Goal: Information Seeking & Learning: Learn about a topic

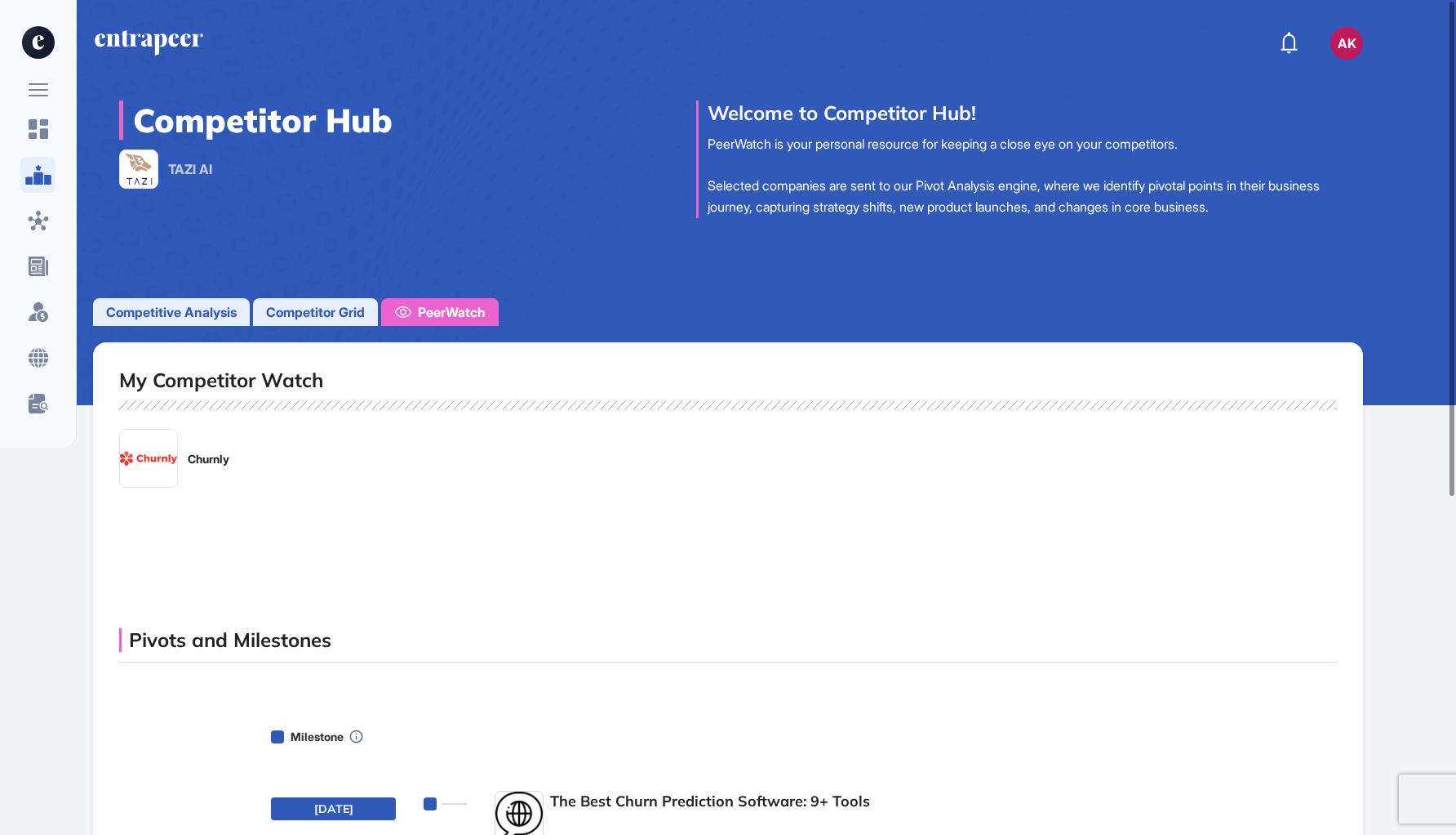
click at [326, 306] on span "Competitor Grid" at bounding box center [315, 312] width 99 height 20
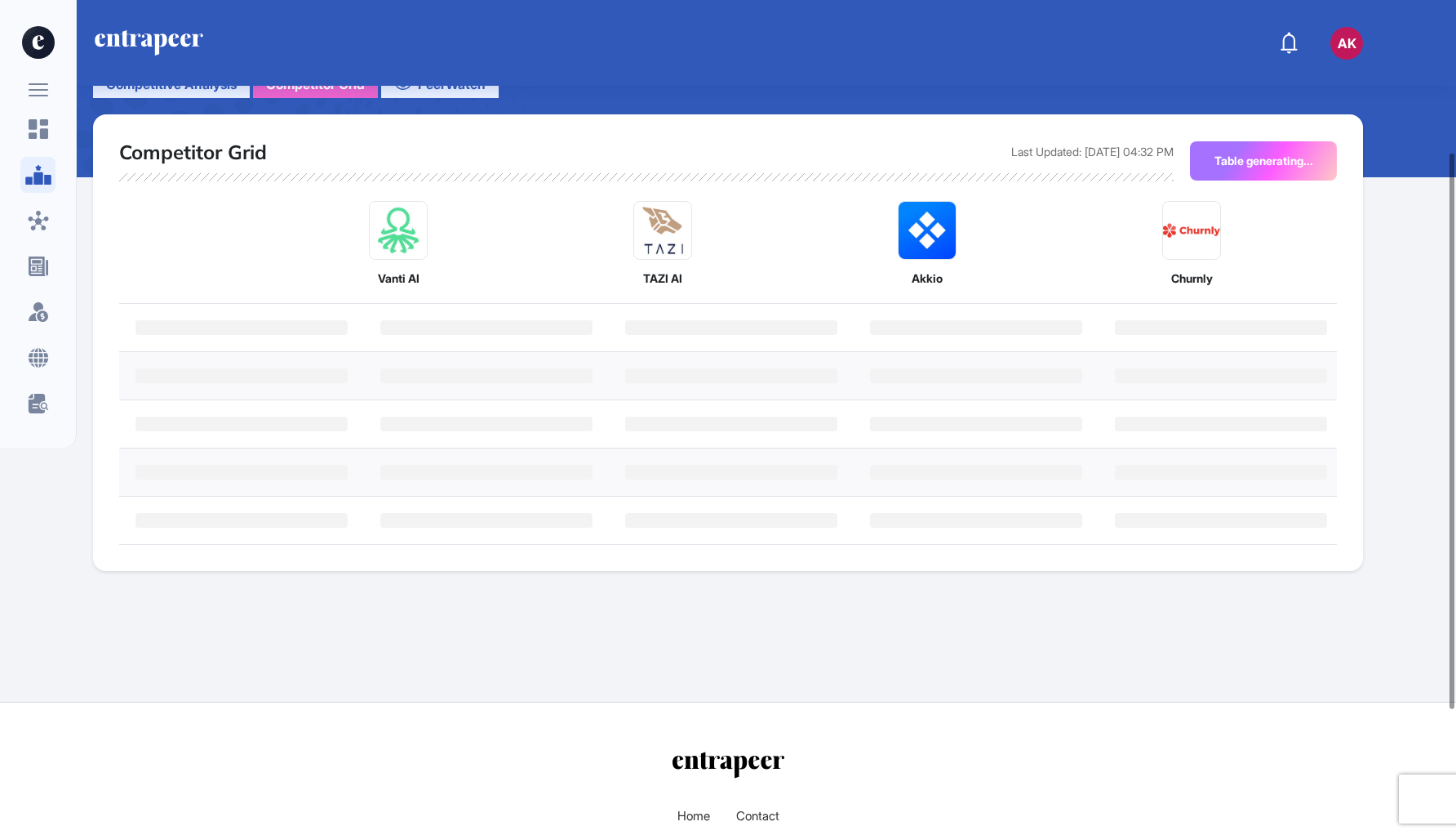
scroll to position [180, 0]
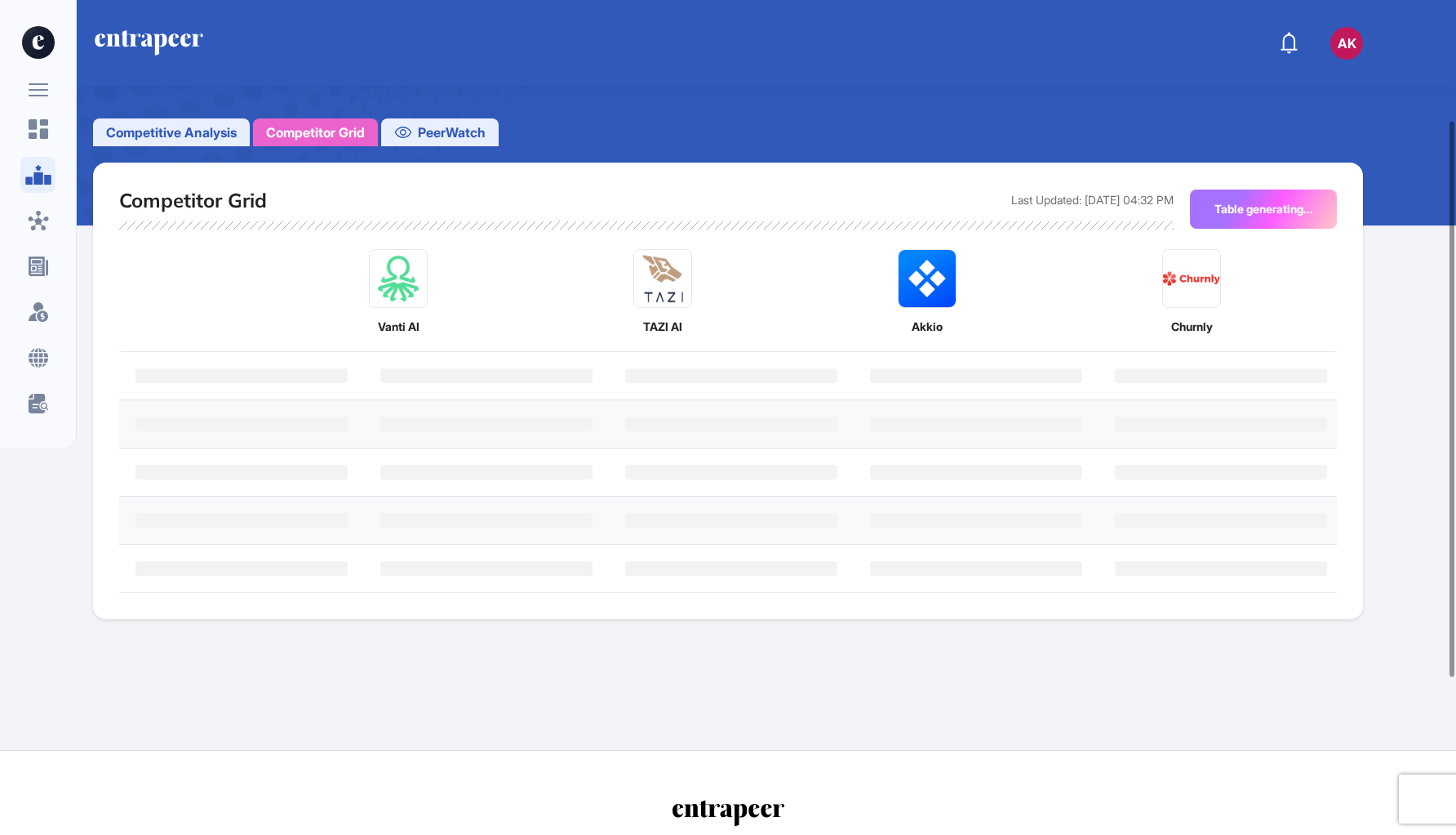
click at [219, 129] on span "Competitive Analysis" at bounding box center [172, 132] width 131 height 20
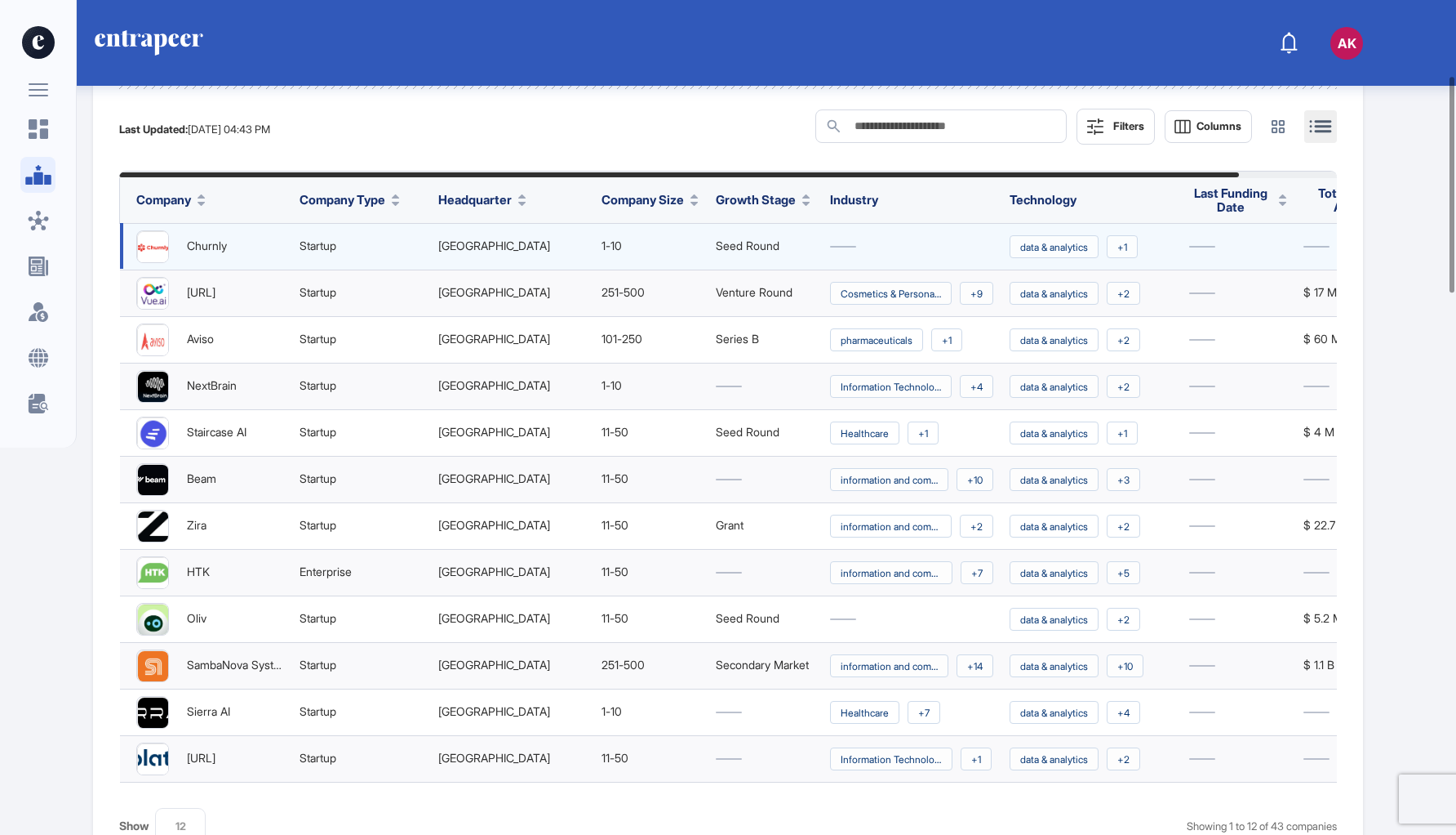
scroll to position [382, 0]
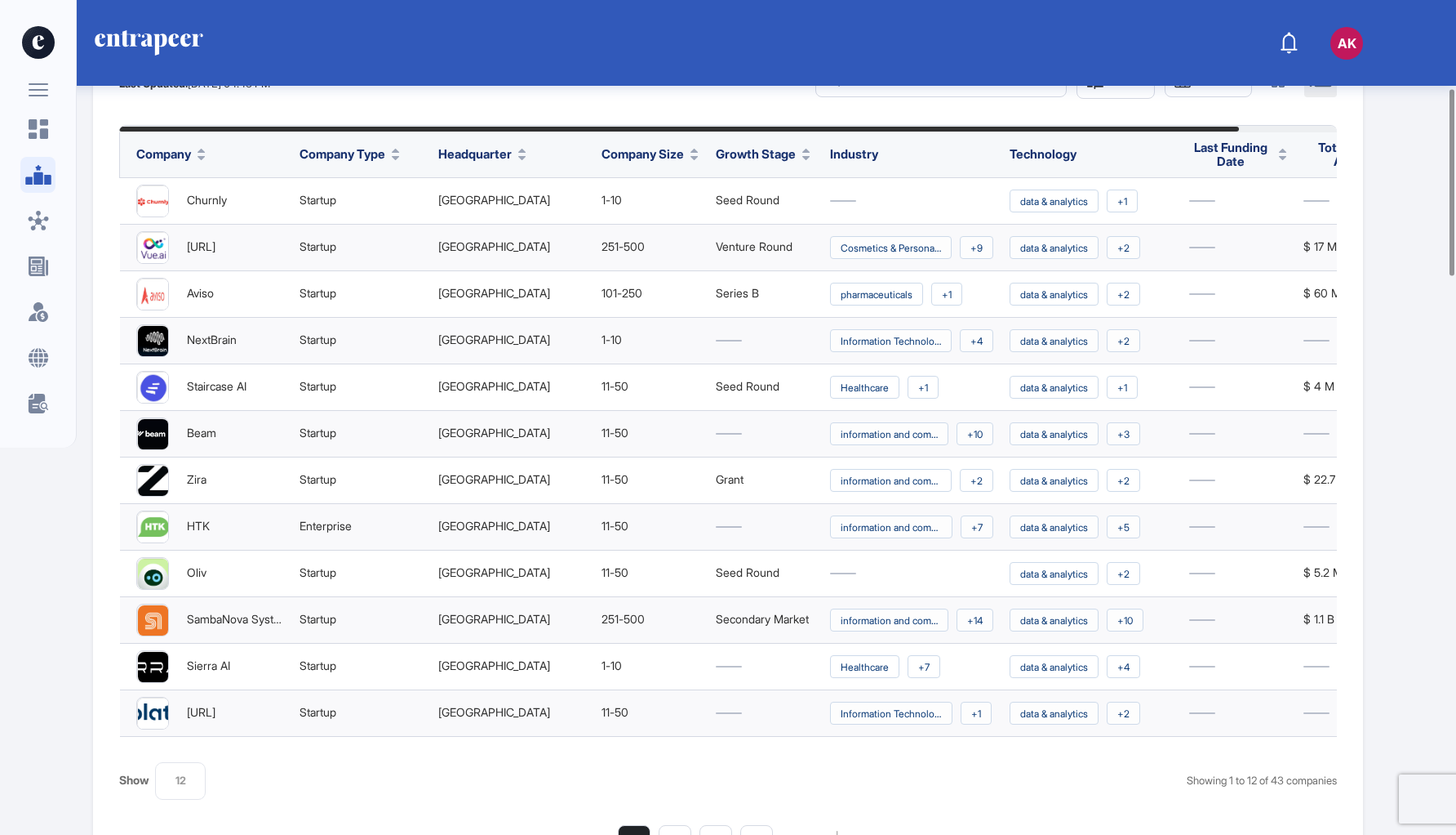
drag, startPoint x: 1224, startPoint y: 115, endPoint x: 1299, endPoint y: 115, distance: 75.0
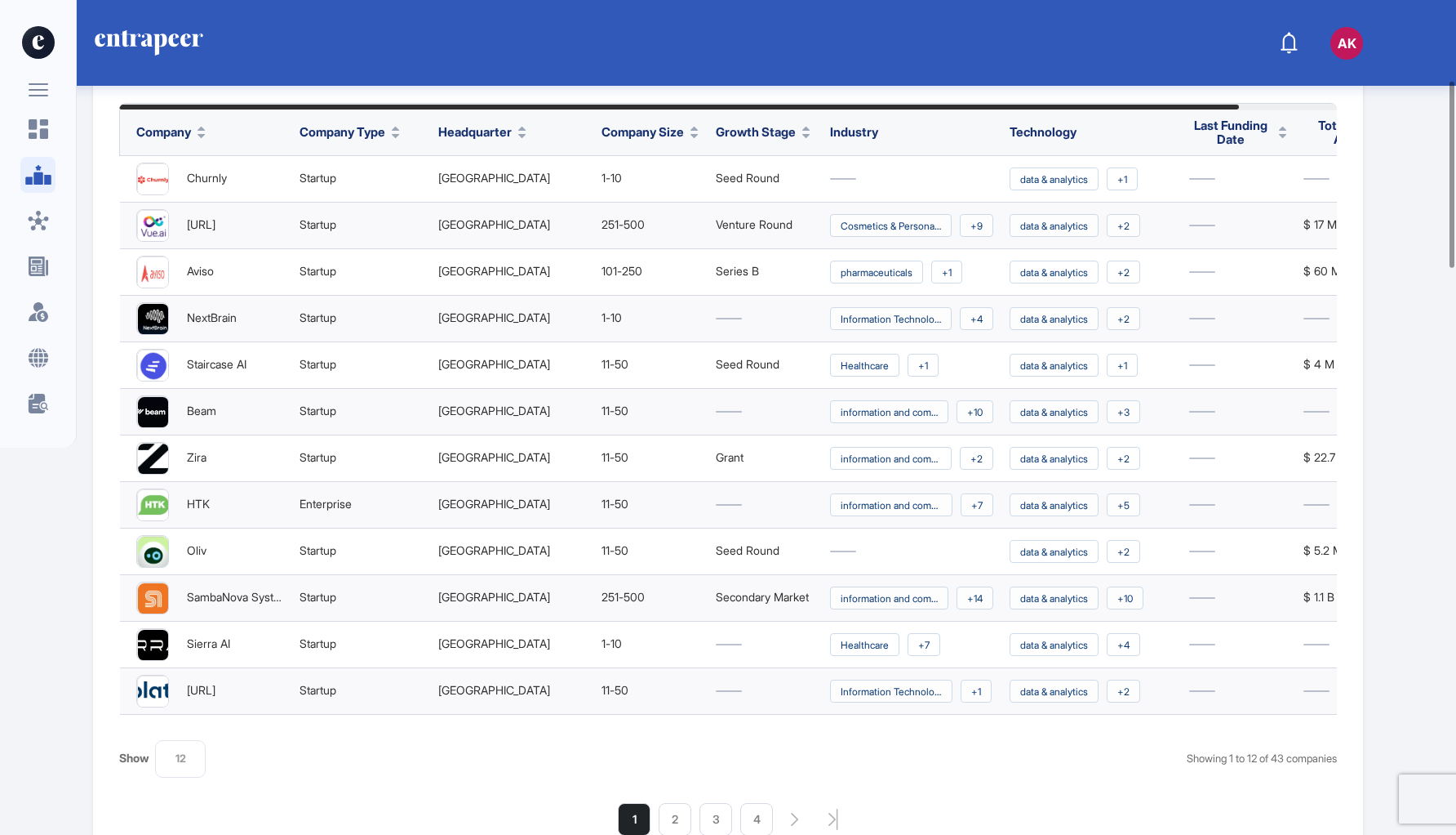
scroll to position [0, 0]
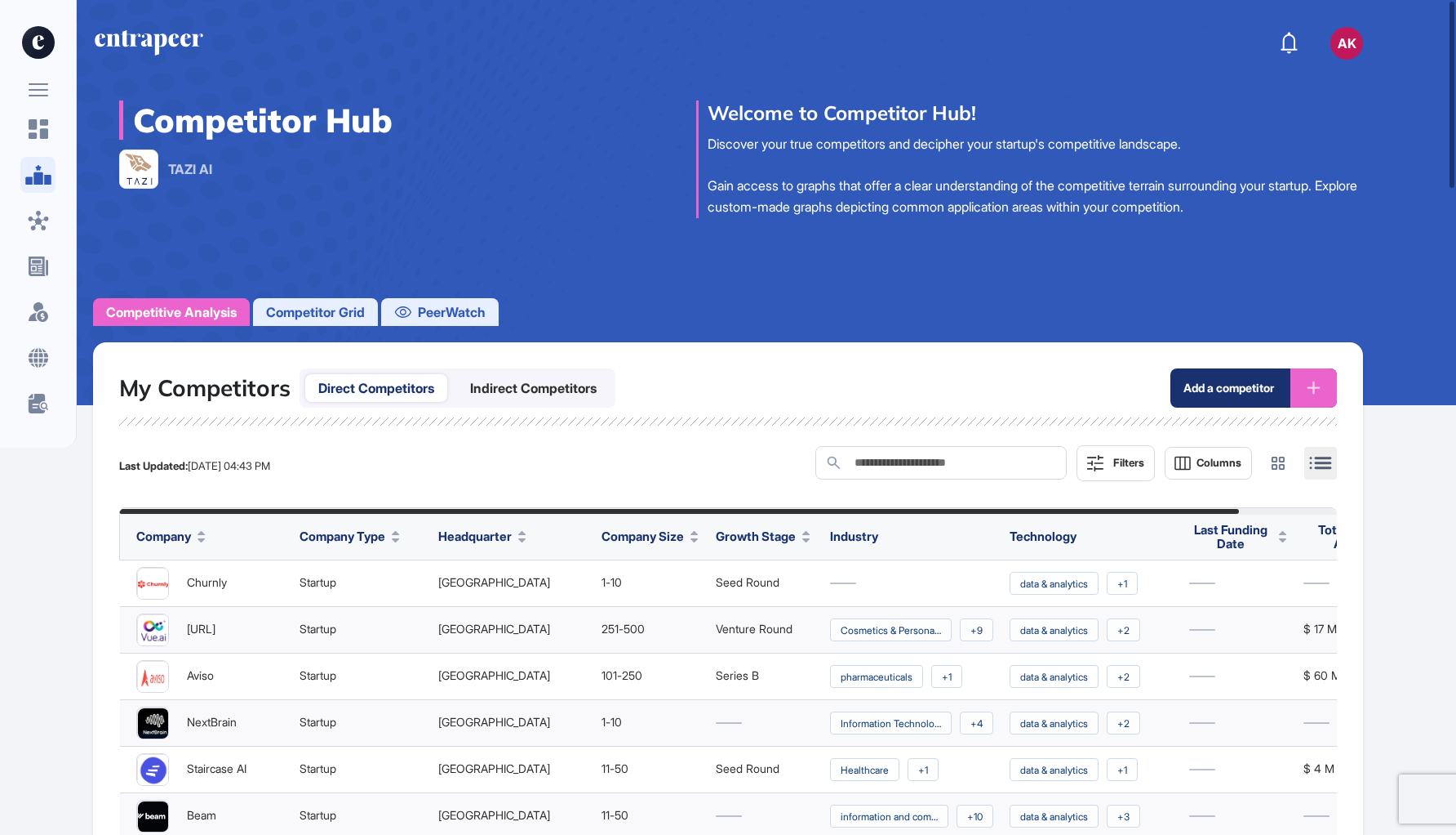
click at [321, 305] on span "Competitor Grid" at bounding box center [315, 312] width 99 height 20
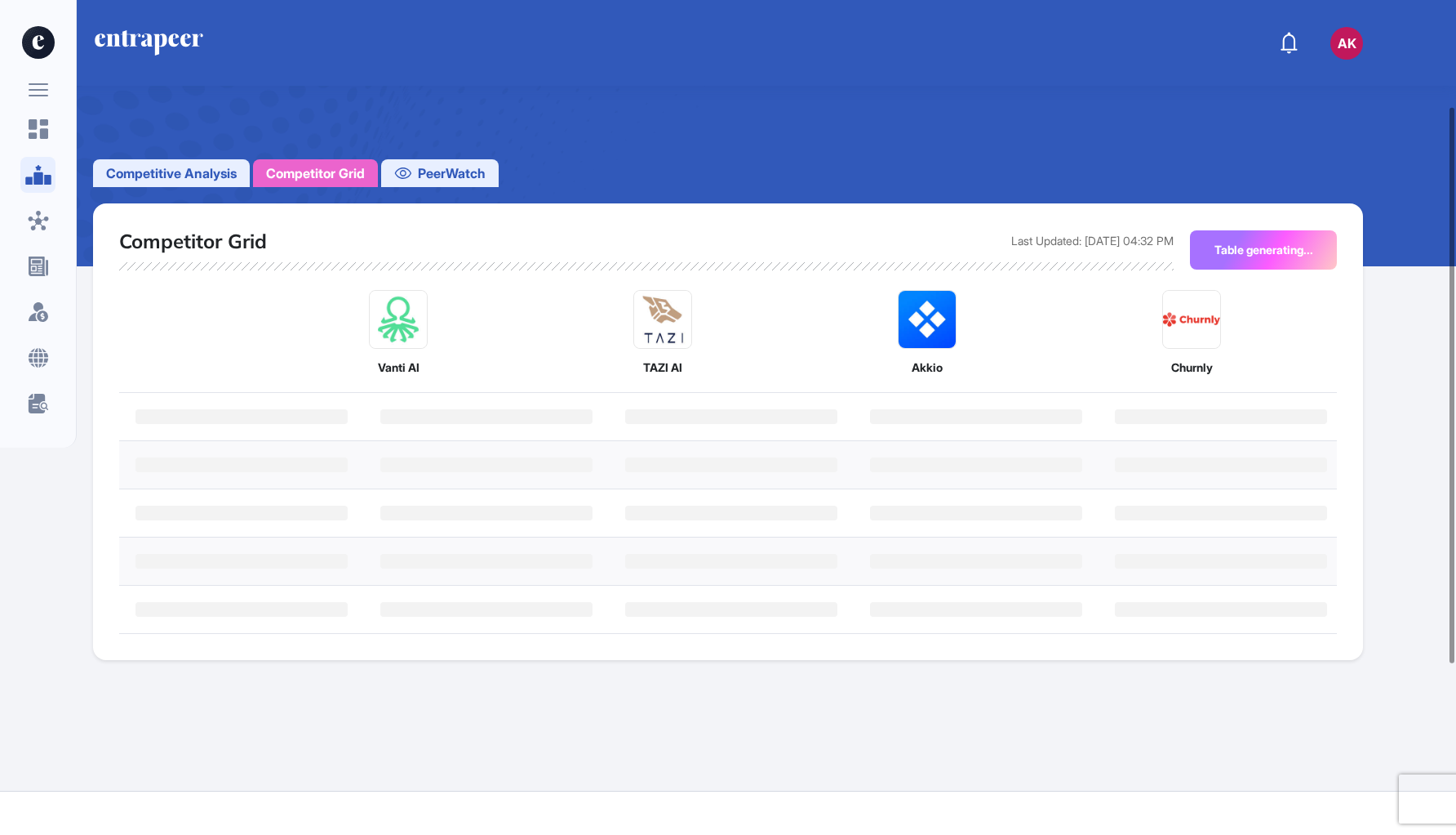
scroll to position [162, 0]
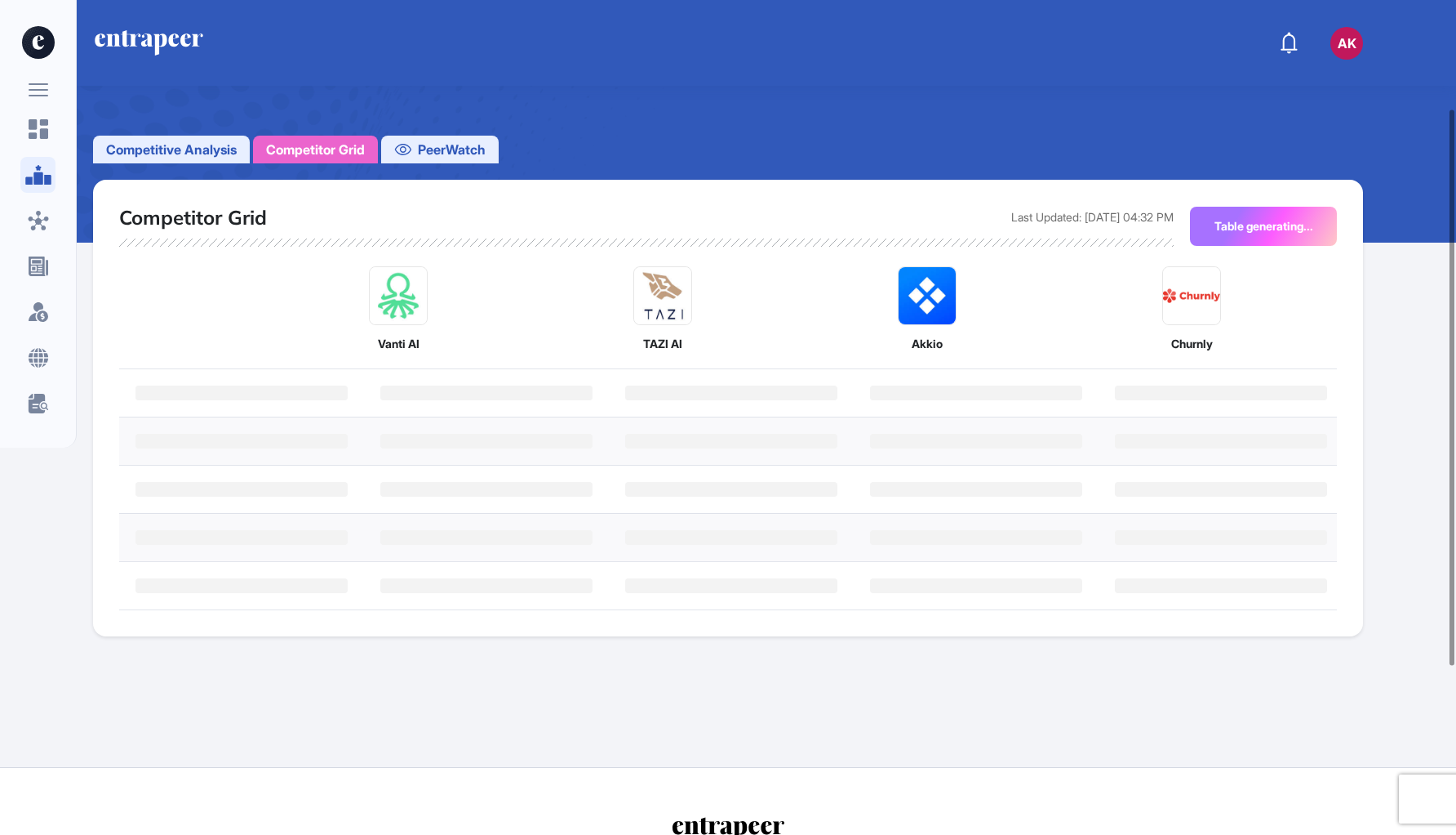
click at [437, 149] on span "PeerWatch" at bounding box center [451, 150] width 67 height 20
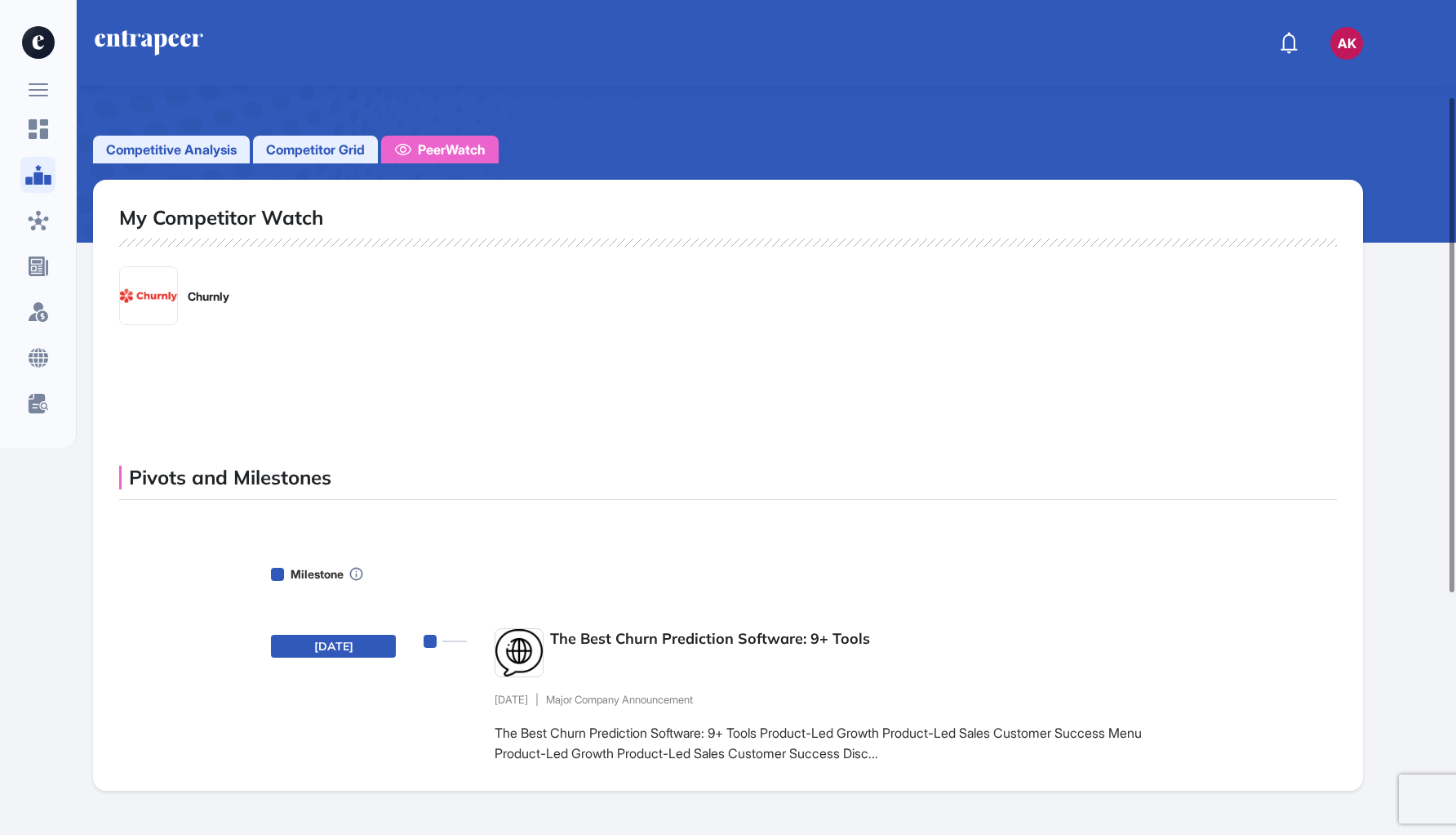
click at [339, 149] on span "Competitor Grid" at bounding box center [315, 150] width 99 height 20
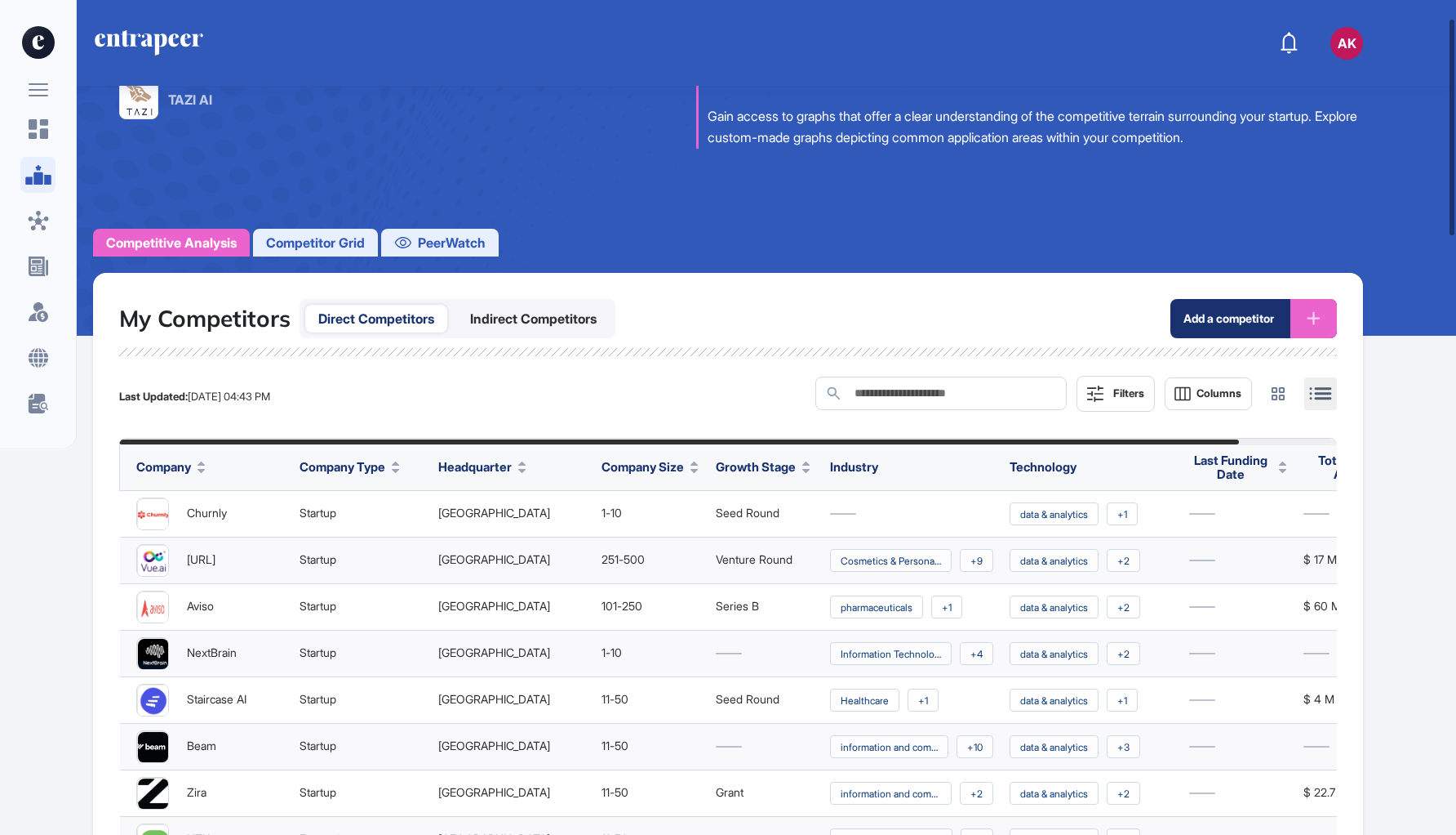
scroll to position [133, 0]
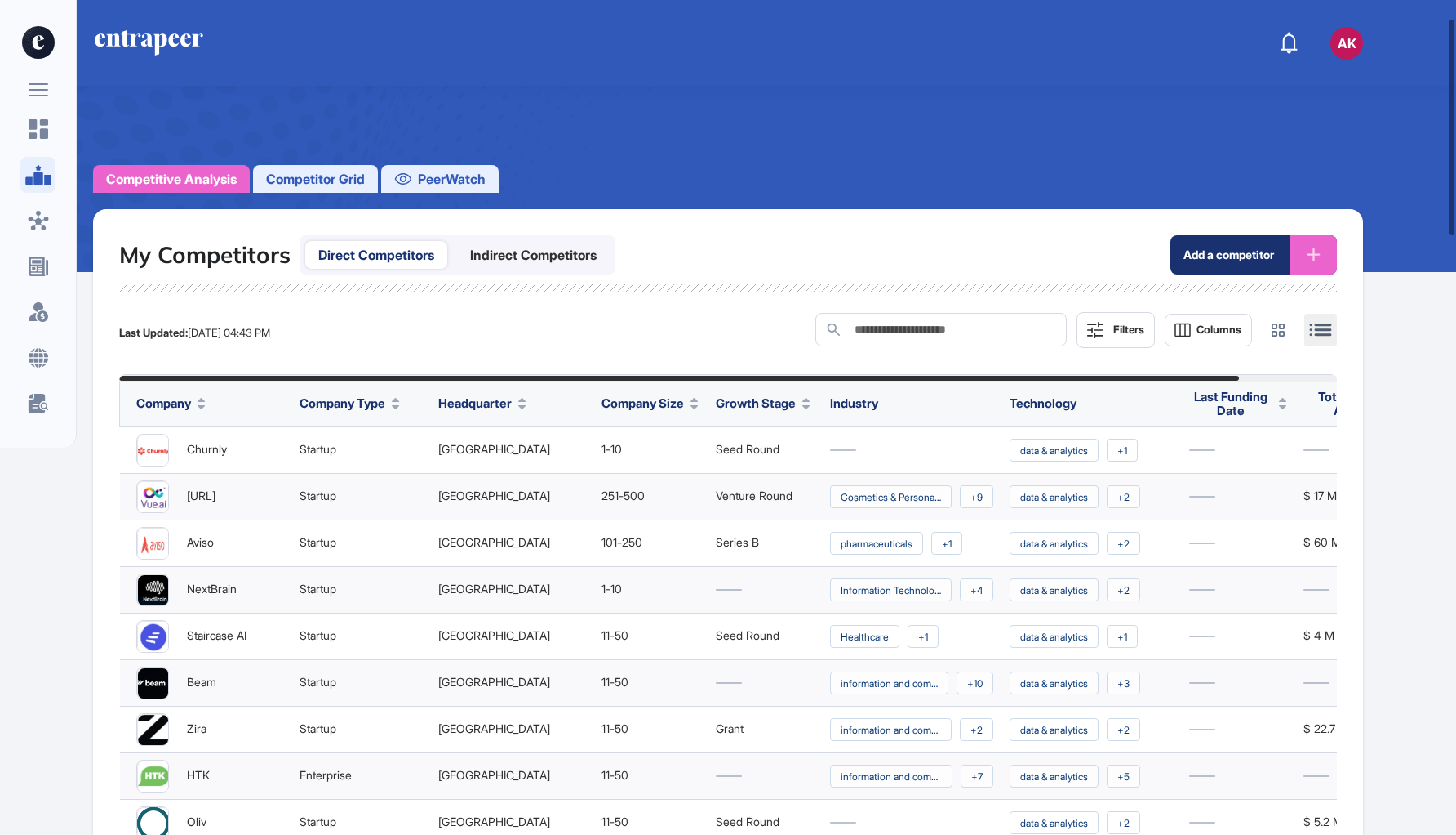
click at [270, 327] on div "Last Updated: Sep 10, 2025 04:43 PM" at bounding box center [194, 332] width 151 height 13
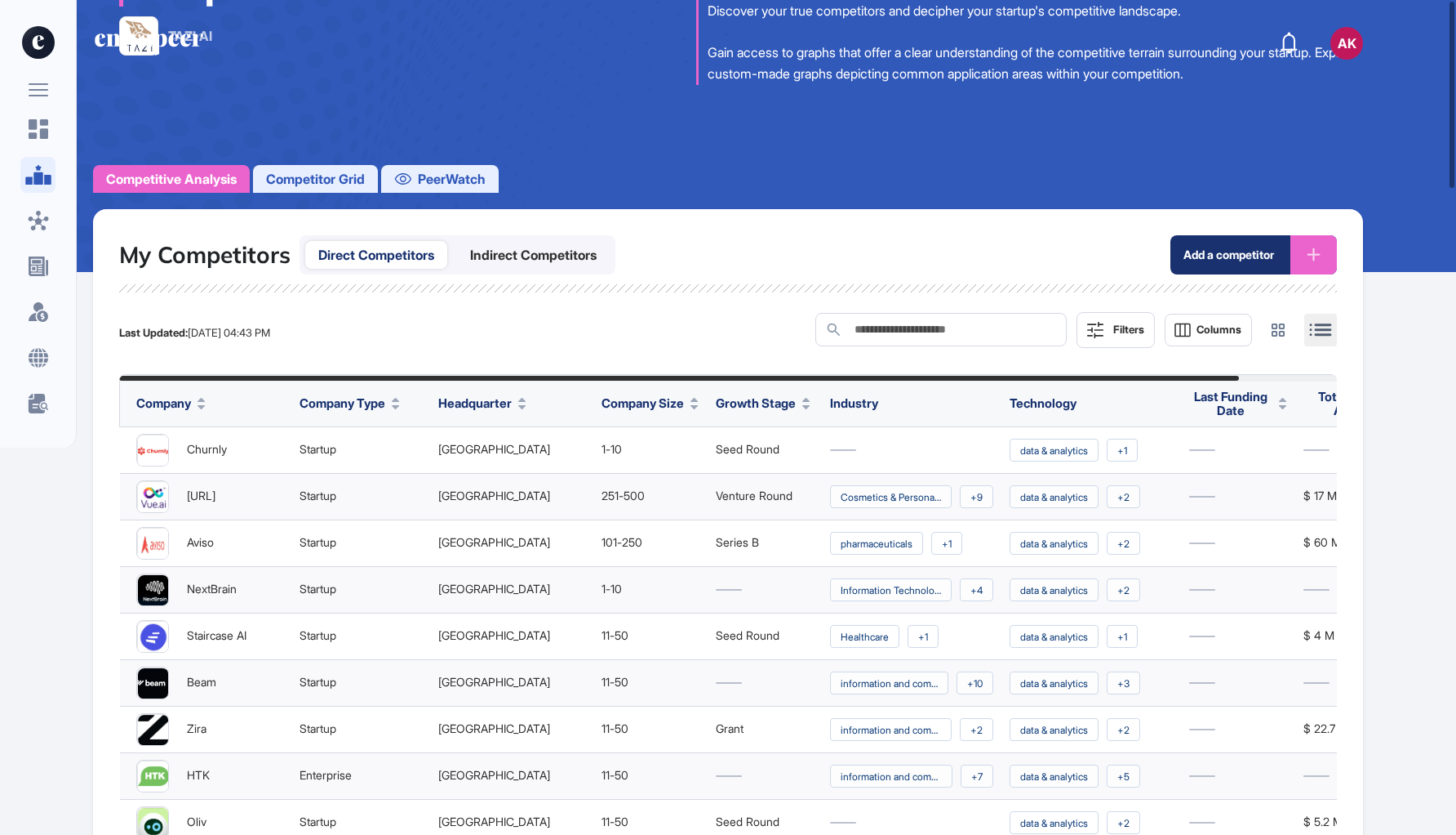
scroll to position [0, 0]
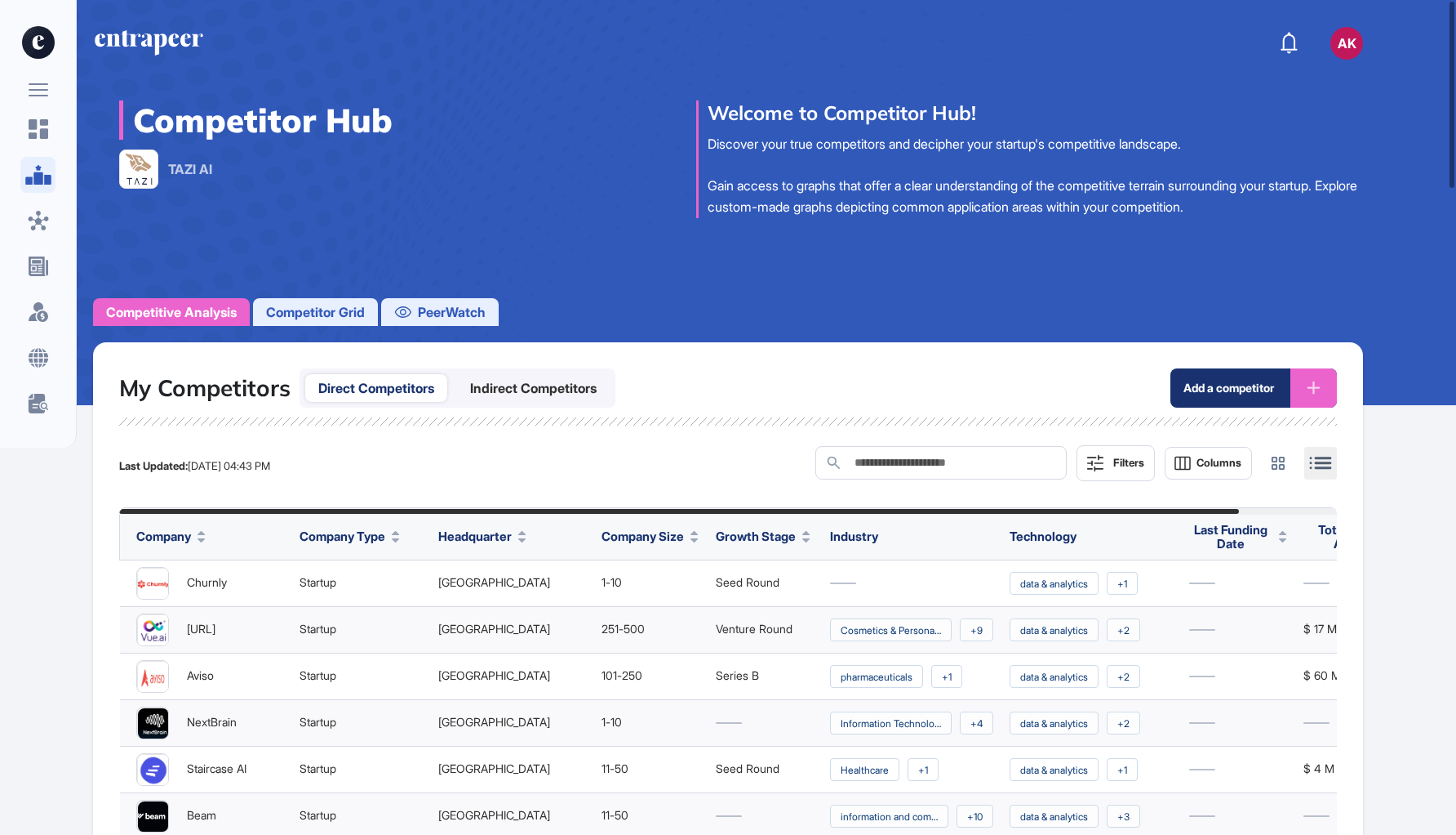
click at [324, 315] on span "Competitor Grid" at bounding box center [315, 312] width 99 height 20
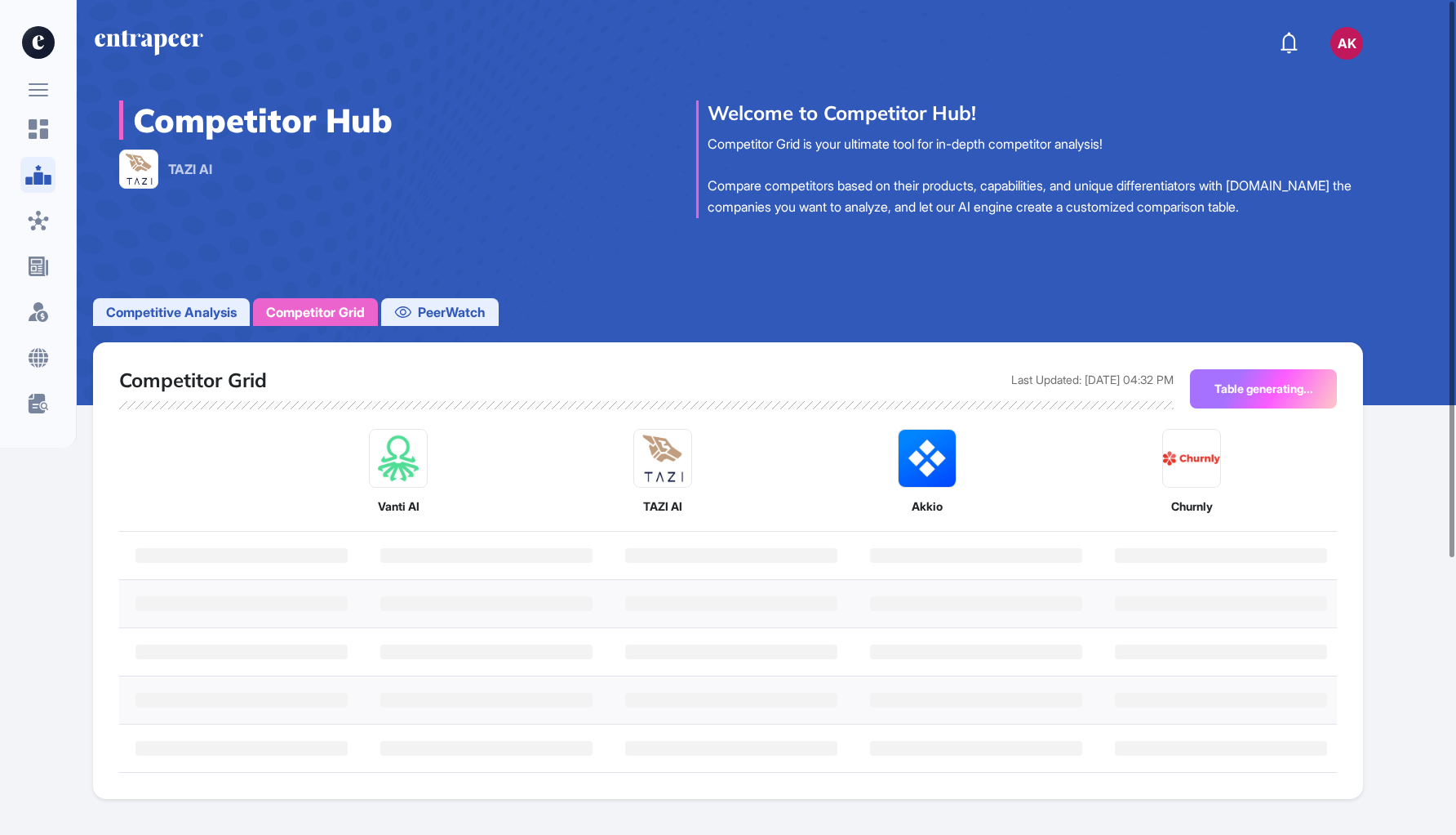
click at [196, 333] on div "Competitive Analysis Competitor Grid PeerWatch Competitor Grid Last Updated: Se…" at bounding box center [728, 614] width 1456 height 632
click at [204, 322] on div "Competitive Analysis" at bounding box center [171, 312] width 156 height 27
